Goal: Task Accomplishment & Management: Manage account settings

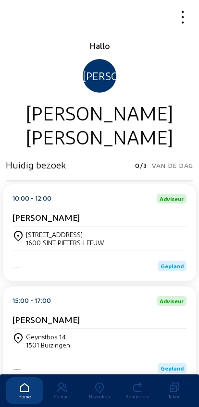
click at [36, 243] on div "1600 SINT-PIETERS-LEEUW" at bounding box center [65, 243] width 78 height 8
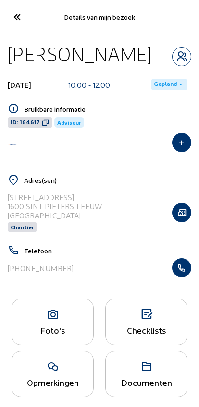
click at [185, 278] on button "button" at bounding box center [181, 268] width 19 height 19
click at [16, 16] on icon at bounding box center [17, 17] width 16 height 17
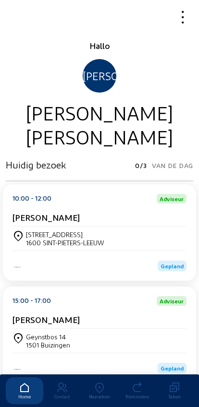
click at [96, 383] on icon at bounding box center [99, 389] width 37 height 12
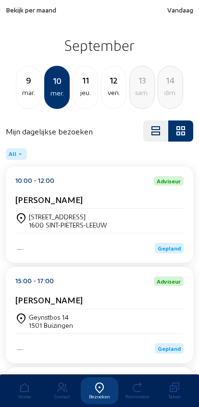
click at [15, 14] on span "Bekijk per maand" at bounding box center [31, 10] width 50 height 8
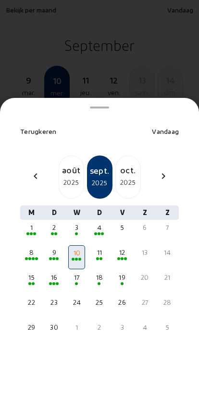
click at [69, 177] on div "2025" at bounding box center [71, 183] width 25 height 12
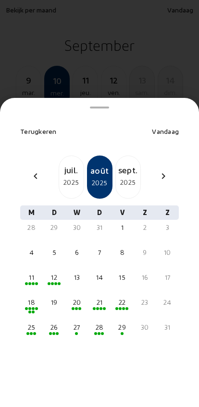
click at [60, 323] on div "26" at bounding box center [54, 328] width 15 height 10
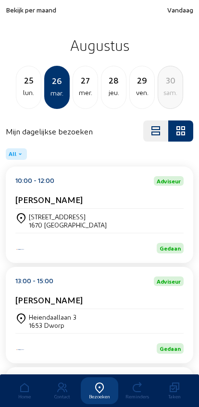
click at [37, 221] on div "Plutsingenstraat 22" at bounding box center [68, 217] width 78 height 8
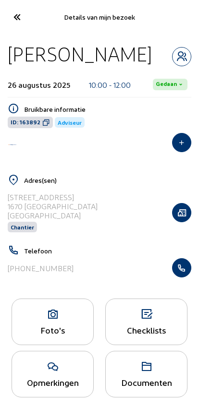
click at [44, 321] on icon at bounding box center [52, 315] width 81 height 12
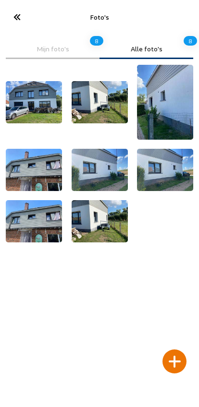
click at [174, 350] on div at bounding box center [174, 362] width 24 height 24
click at [173, 350] on div at bounding box center [174, 362] width 24 height 24
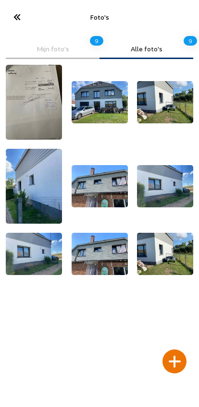
click at [172, 350] on div at bounding box center [174, 362] width 24 height 24
